Goal: Transaction & Acquisition: Purchase product/service

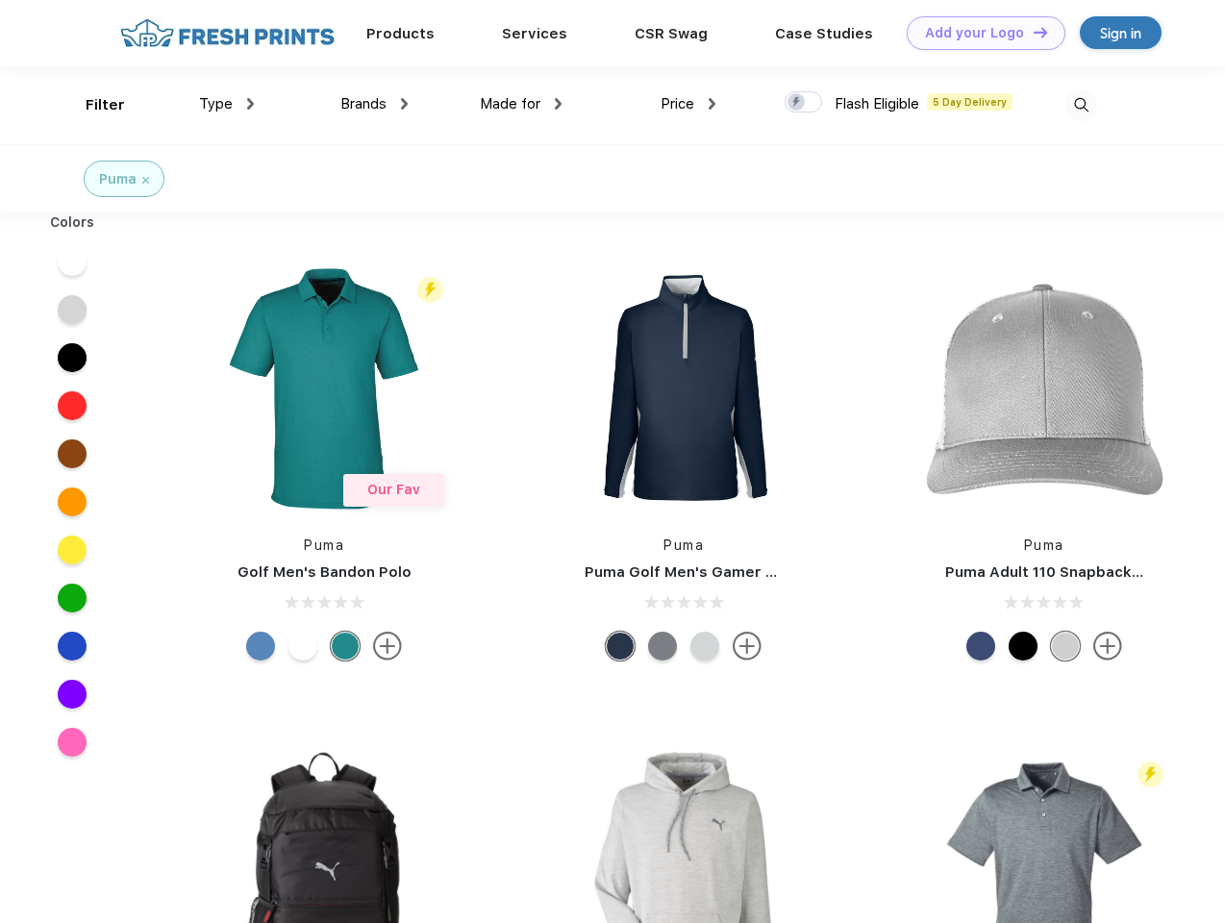
click at [979, 33] on link "Add your Logo Design Tool" at bounding box center [986, 33] width 159 height 34
click at [0, 0] on div "Design Tool" at bounding box center [0, 0] width 0 height 0
click at [1032, 32] on link "Add your Logo Design Tool" at bounding box center [986, 33] width 159 height 34
click at [92, 105] on div "Filter" at bounding box center [105, 105] width 39 height 22
click at [227, 104] on span "Type" at bounding box center [216, 103] width 34 height 17
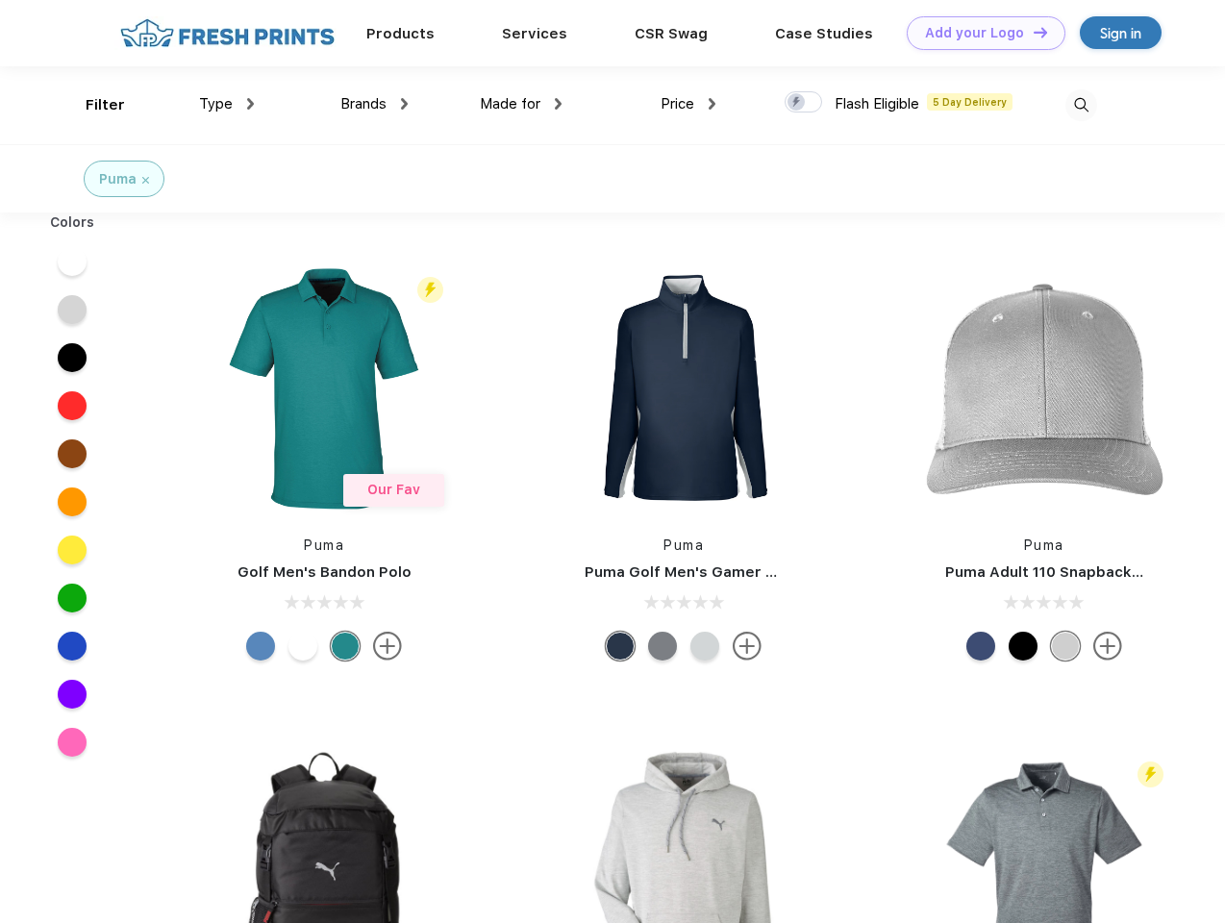
click at [374, 104] on span "Brands" at bounding box center [363, 103] width 46 height 17
click at [521, 104] on span "Made for" at bounding box center [510, 103] width 61 height 17
click at [689, 104] on span "Price" at bounding box center [678, 103] width 34 height 17
click at [804, 103] on div at bounding box center [804, 101] width 38 height 21
click at [797, 103] on input "checkbox" at bounding box center [791, 96] width 13 height 13
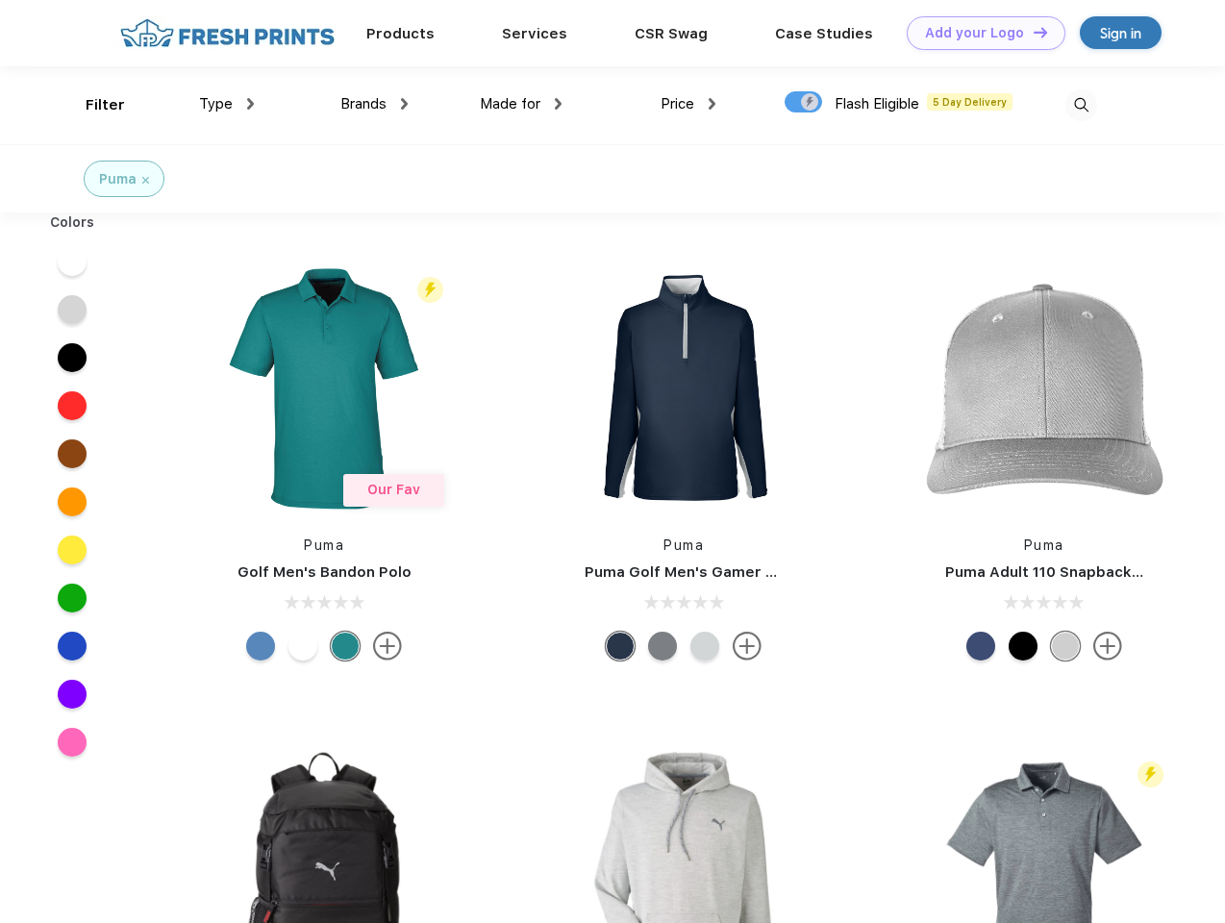
click at [1081, 105] on img at bounding box center [1082, 105] width 32 height 32
